Goal: Navigation & Orientation: Find specific page/section

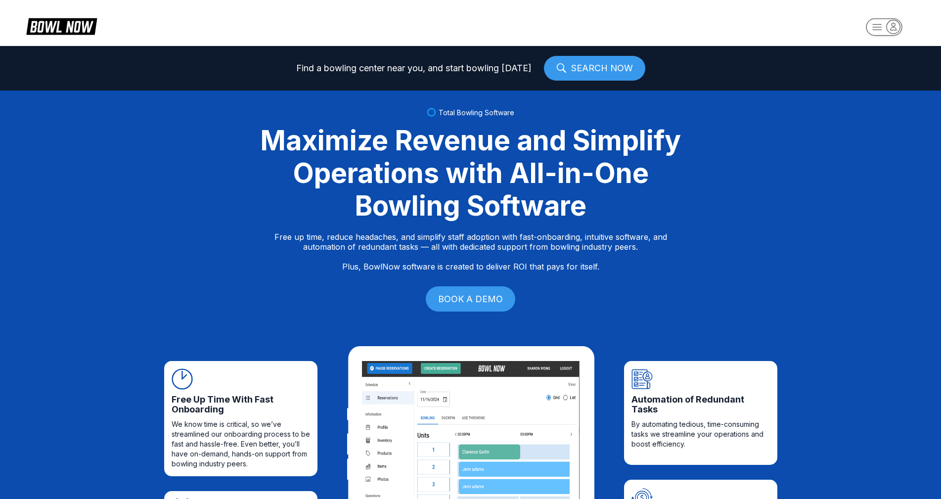
click at [886, 26] on rect "button" at bounding box center [883, 26] width 36 height 17
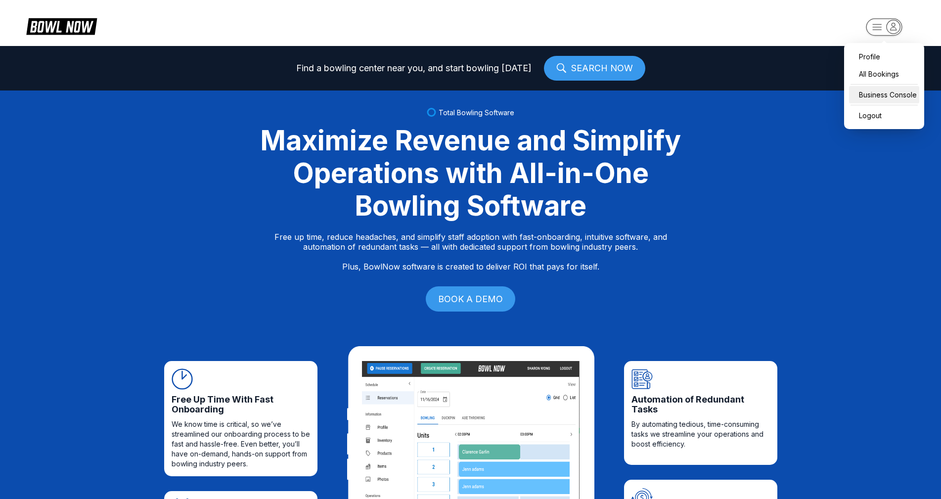
click at [870, 90] on div "Business Console" at bounding box center [884, 94] width 70 height 17
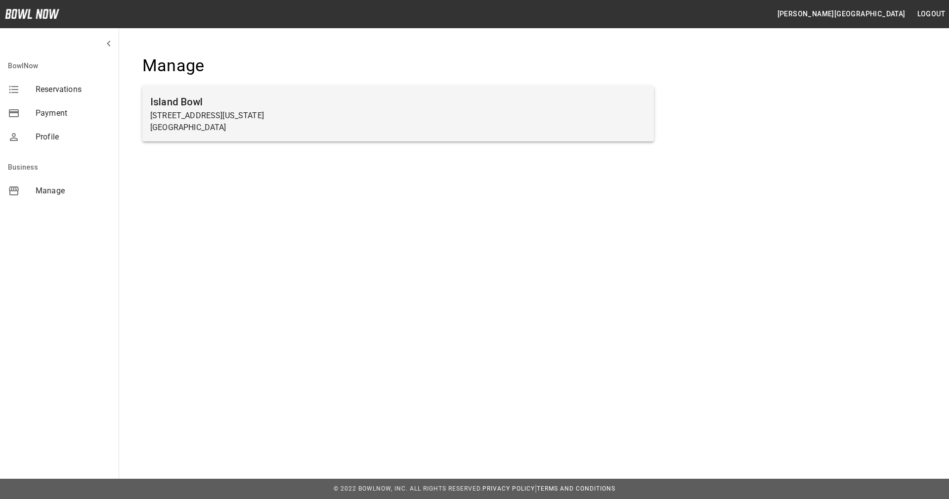
click at [349, 106] on h6 "Island Bowl" at bounding box center [398, 102] width 496 height 16
